Goal: Transaction & Acquisition: Book appointment/travel/reservation

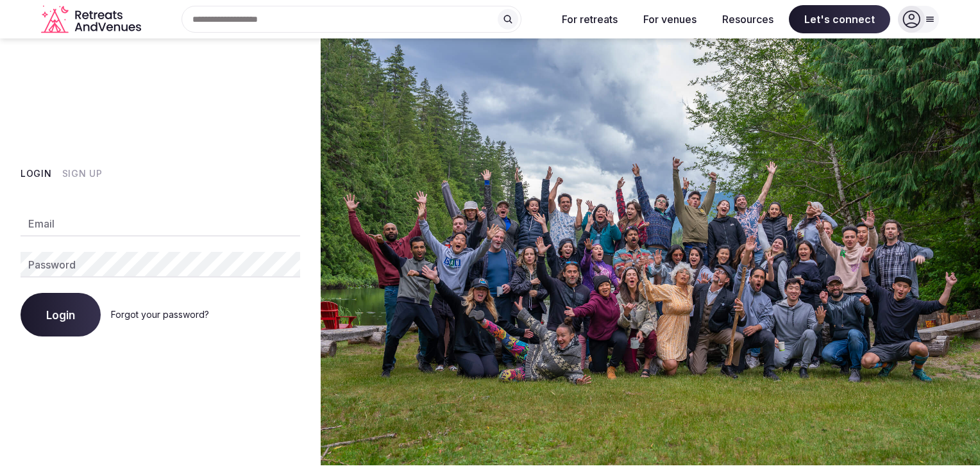
type input "**********"
click at [65, 321] on span "Login" at bounding box center [60, 314] width 29 height 13
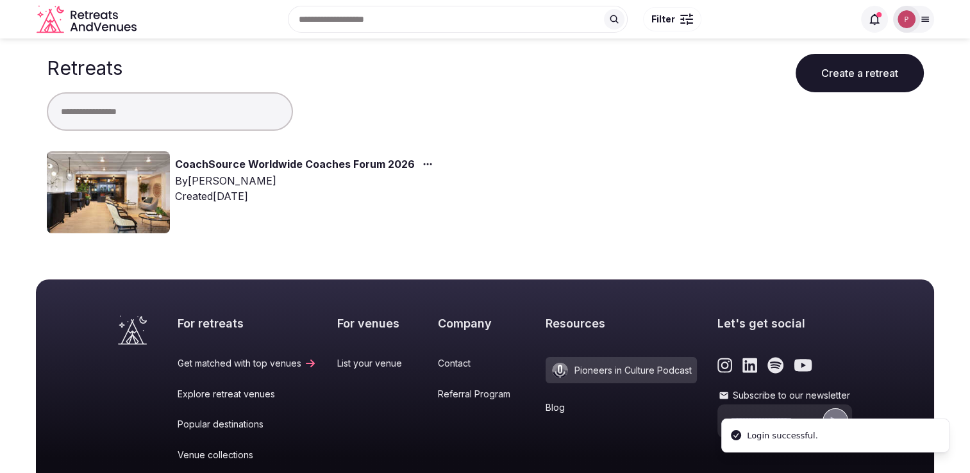
click at [350, 165] on link "CoachSource Worldwide Coaches Forum 2026" at bounding box center [295, 164] width 240 height 17
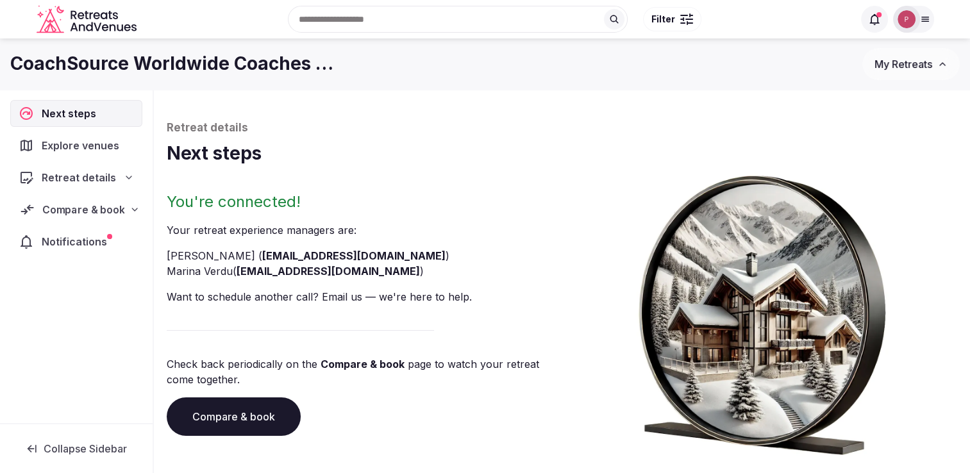
click at [104, 211] on span "Compare & book" at bounding box center [83, 209] width 82 height 15
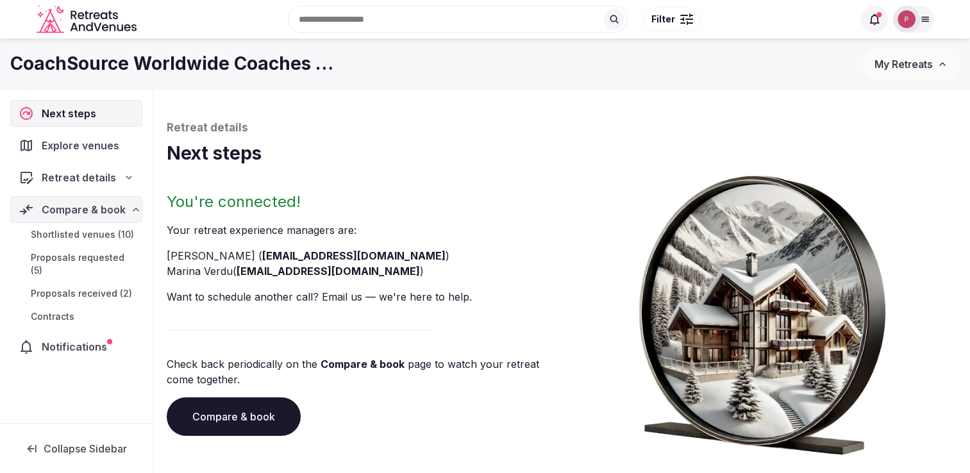
click at [95, 287] on span "Proposals received (2)" at bounding box center [81, 293] width 101 height 13
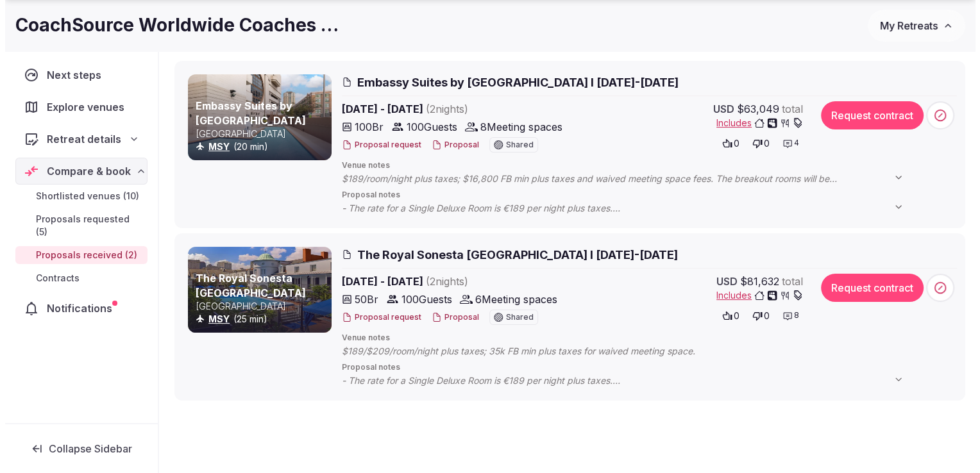
scroll to position [187, 0]
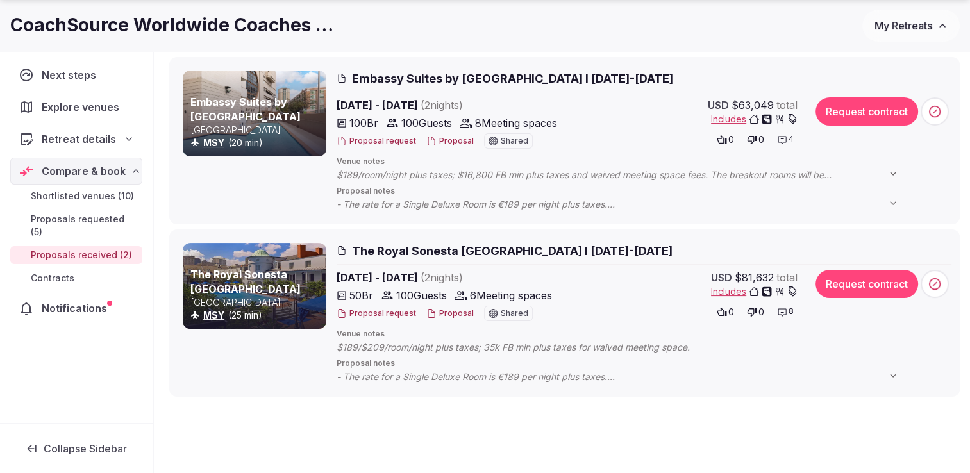
click at [510, 253] on span "The Royal Sonesta [GEOGRAPHIC_DATA] I [DATE]-[DATE]" at bounding box center [512, 251] width 321 height 16
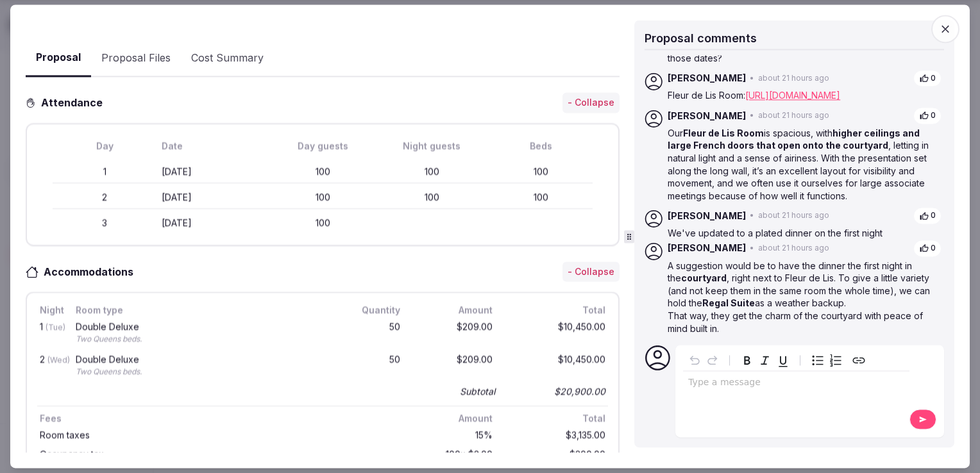
scroll to position [507, 0]
click at [797, 90] on link "[URL][DOMAIN_NAME]" at bounding box center [792, 95] width 95 height 11
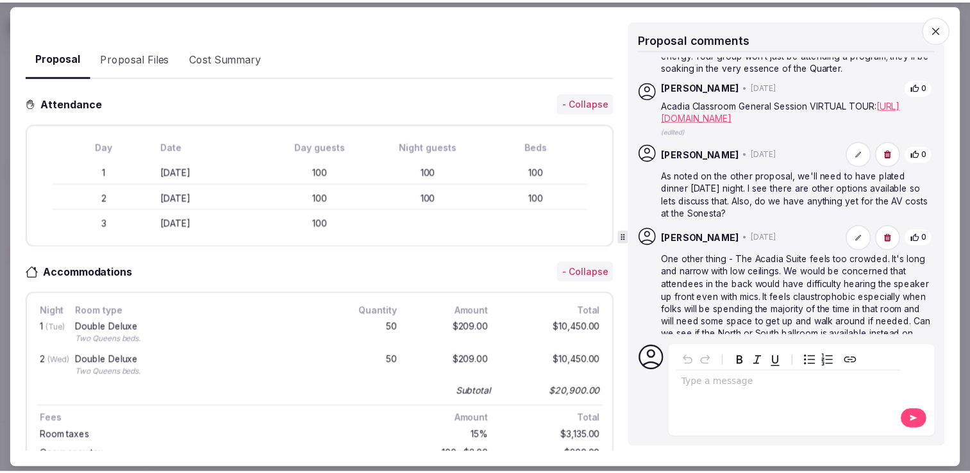
scroll to position [0, 0]
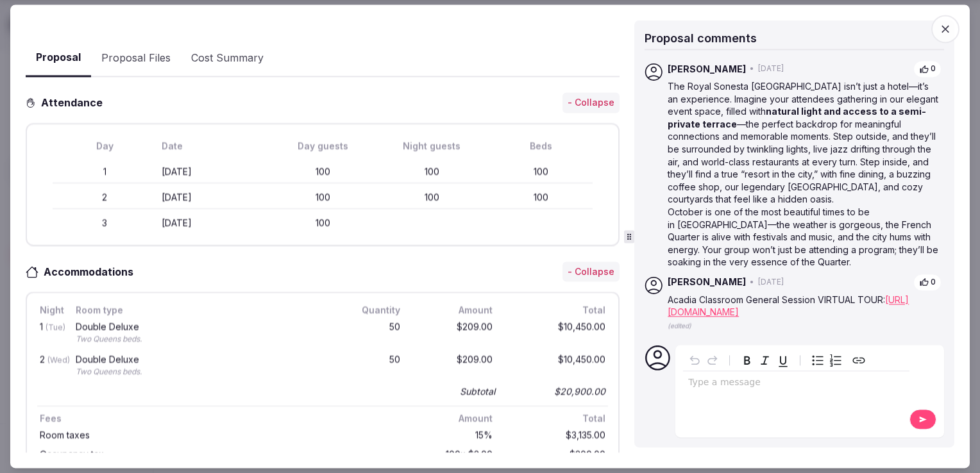
click at [949, 19] on span "button" at bounding box center [945, 29] width 28 height 28
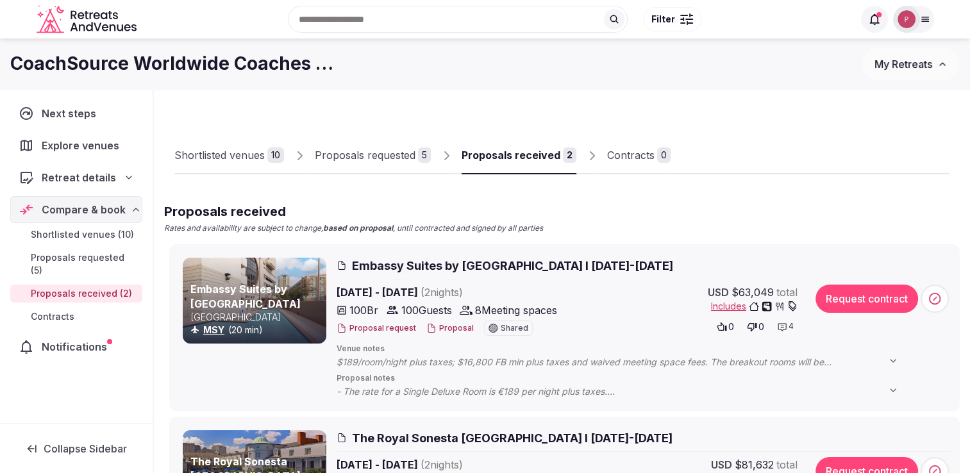
click at [906, 13] on img at bounding box center [907, 19] width 18 height 18
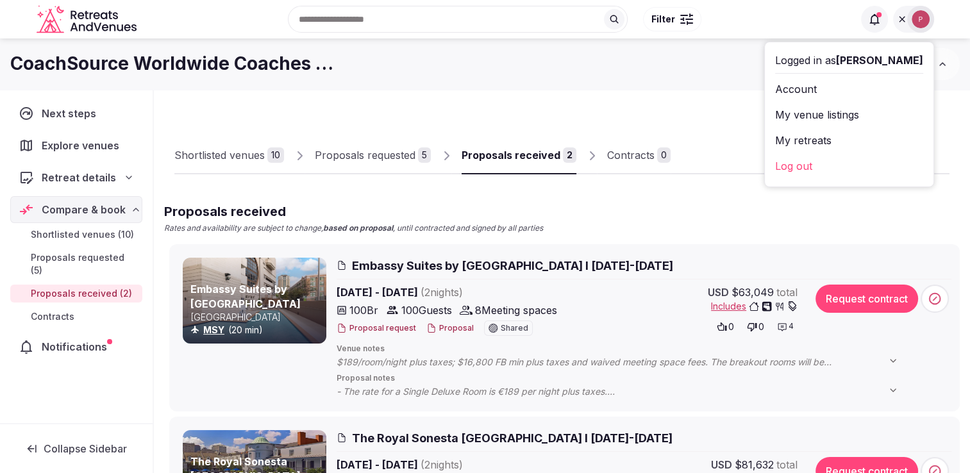
click at [847, 158] on link "Log out" at bounding box center [849, 166] width 148 height 21
